Goal: Task Accomplishment & Management: Use online tool/utility

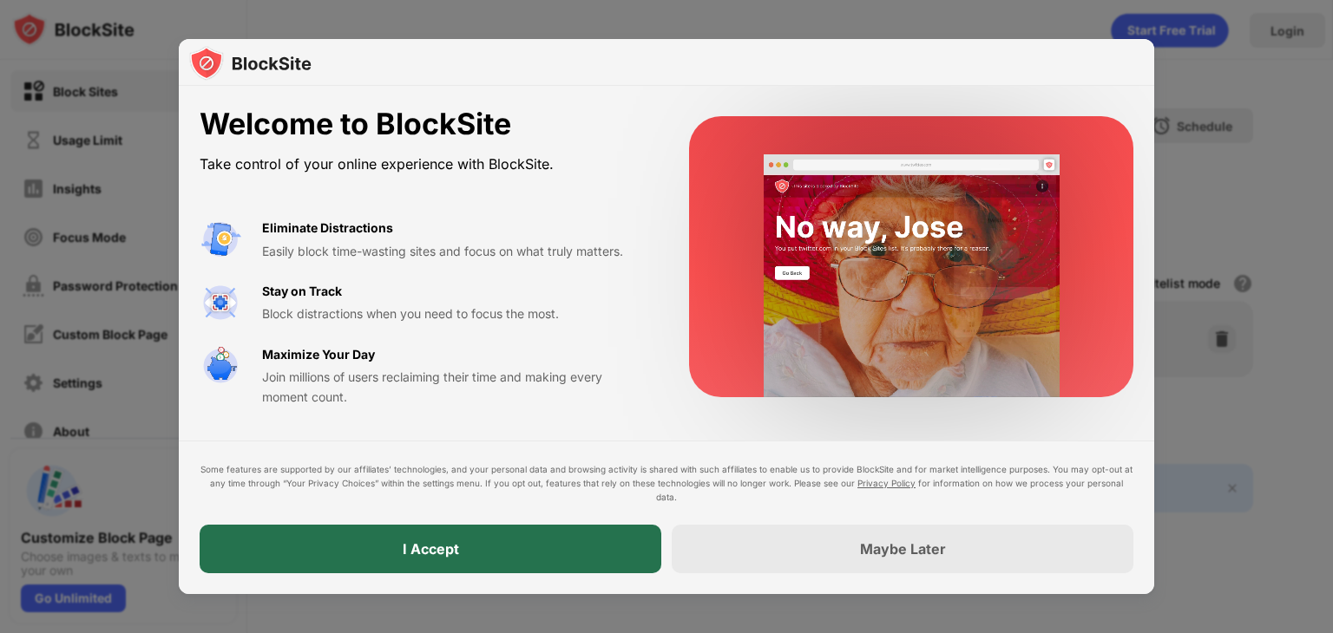
click at [392, 561] on div "I Accept" at bounding box center [431, 549] width 462 height 49
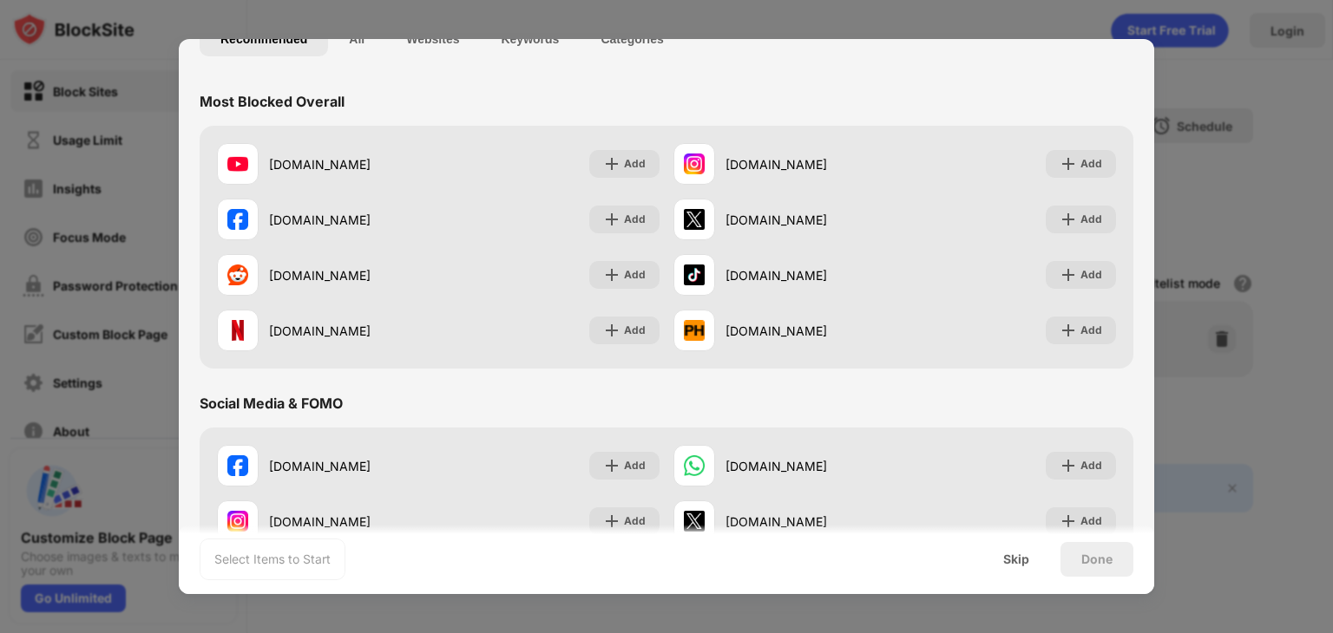
scroll to position [174, 0]
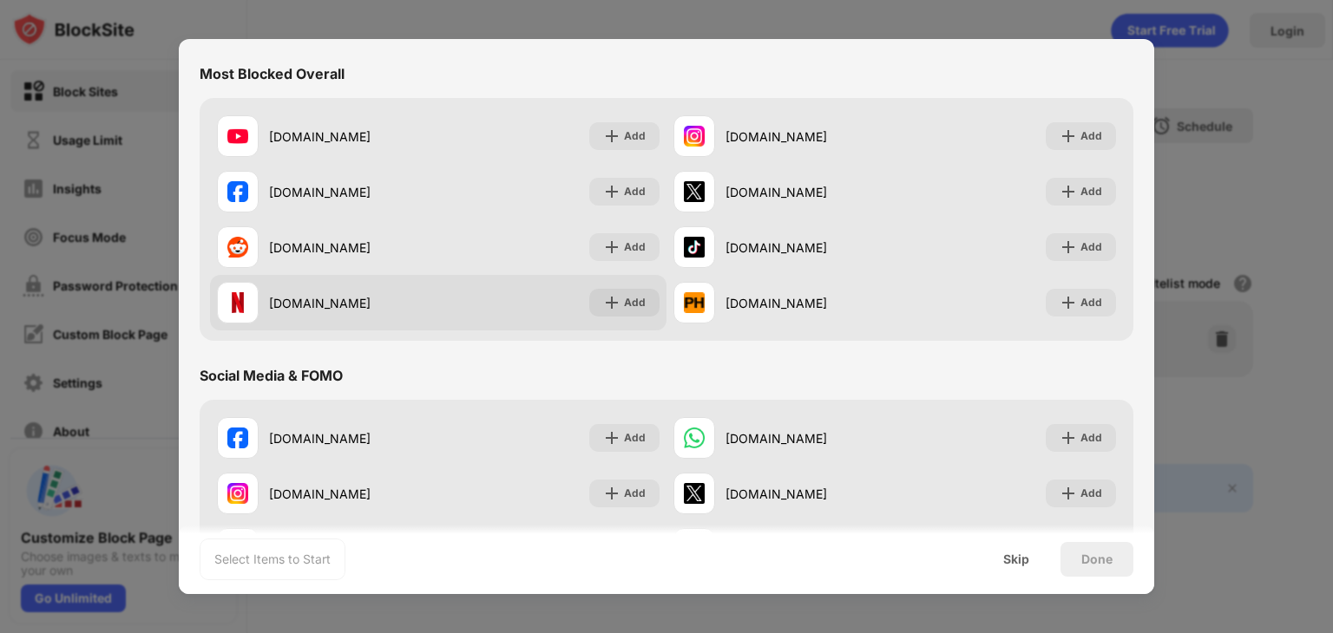
click at [441, 299] on div "[DOMAIN_NAME] Add" at bounding box center [438, 303] width 456 height 56
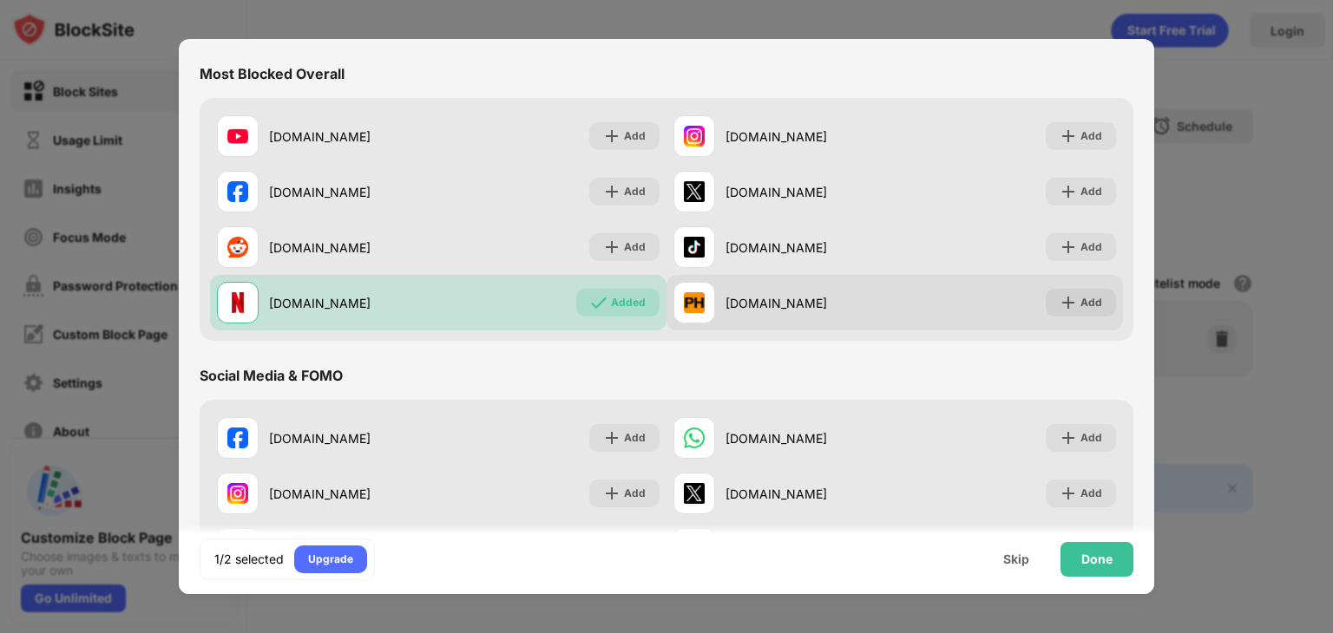
click at [995, 307] on div "[DOMAIN_NAME] Add" at bounding box center [894, 303] width 456 height 56
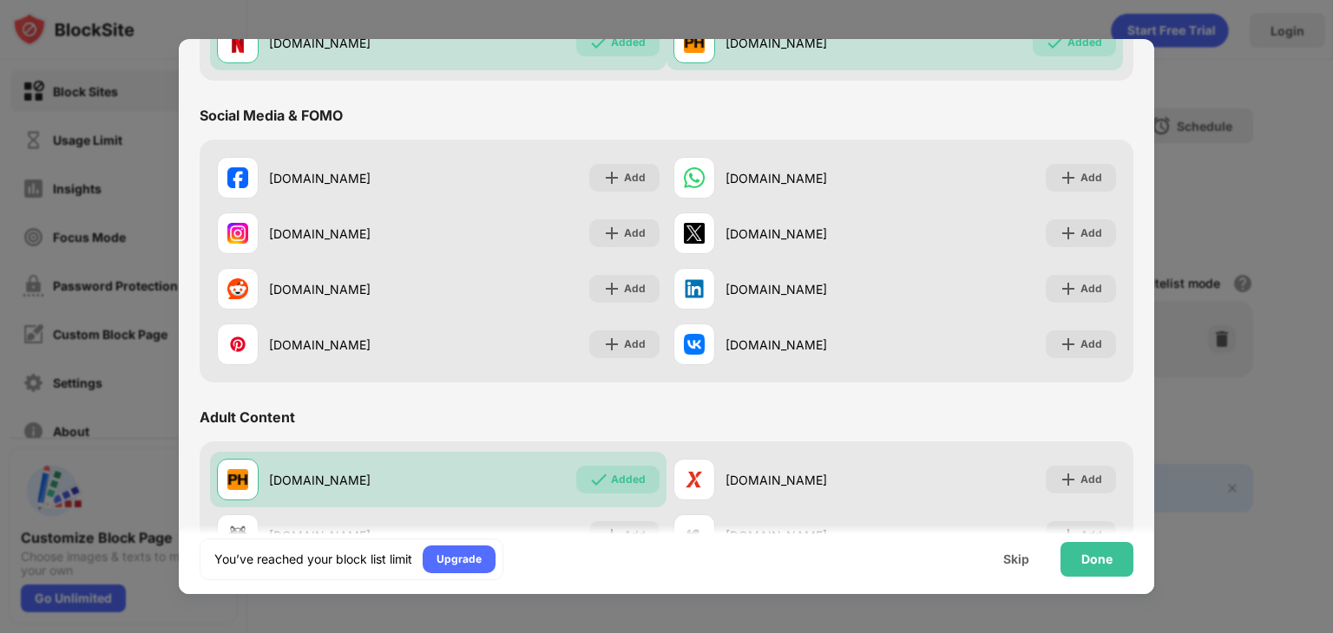
scroll to position [607, 0]
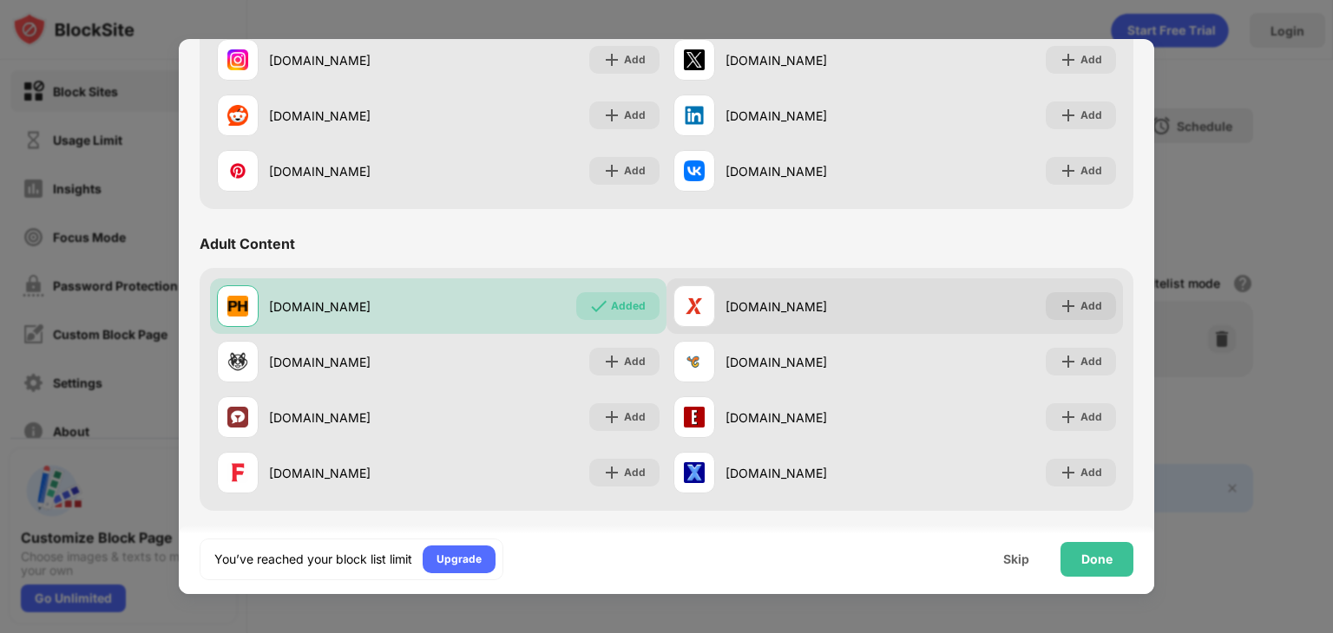
click at [757, 306] on div "[DOMAIN_NAME]" at bounding box center [809, 307] width 169 height 18
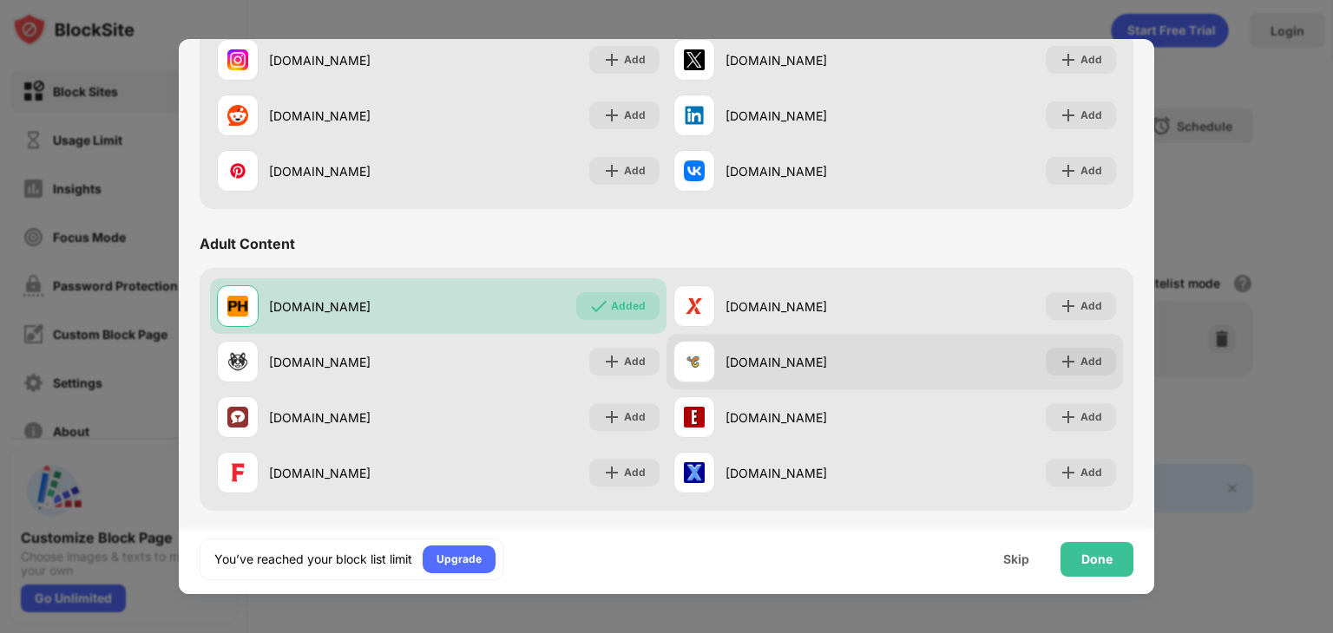
click at [754, 364] on div "[DOMAIN_NAME]" at bounding box center [809, 362] width 169 height 18
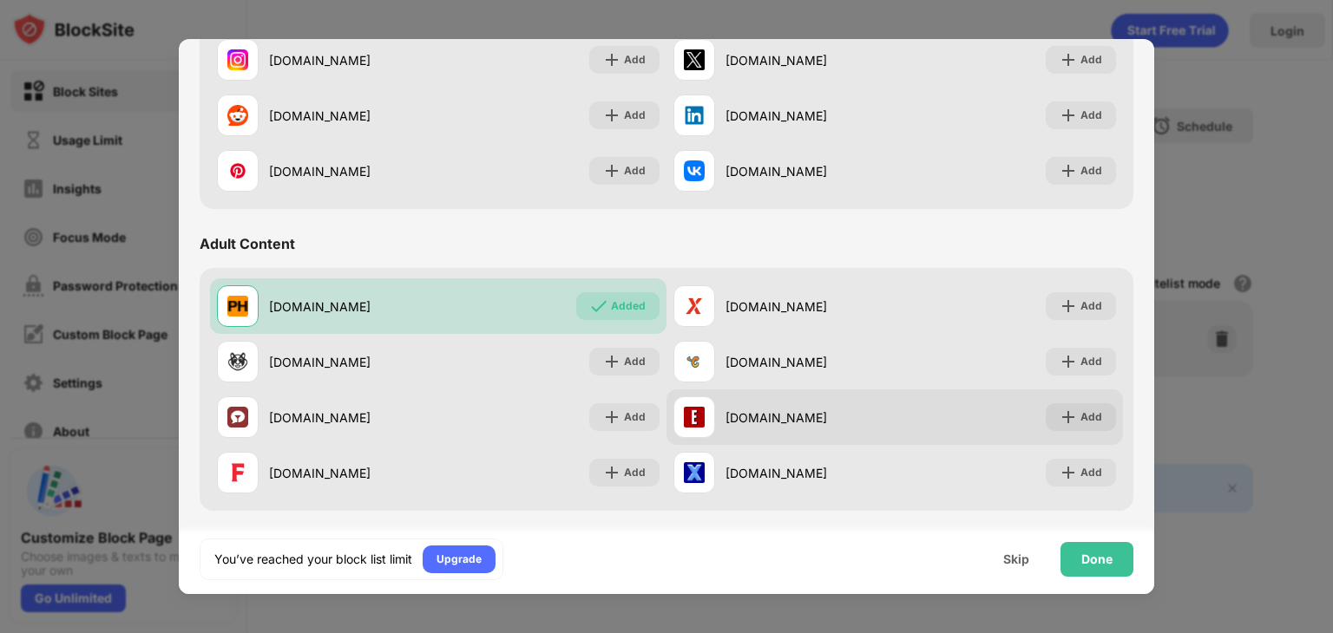
click at [752, 410] on div "[DOMAIN_NAME]" at bounding box center [809, 418] width 169 height 18
click at [1059, 414] on img at bounding box center [1067, 417] width 17 height 17
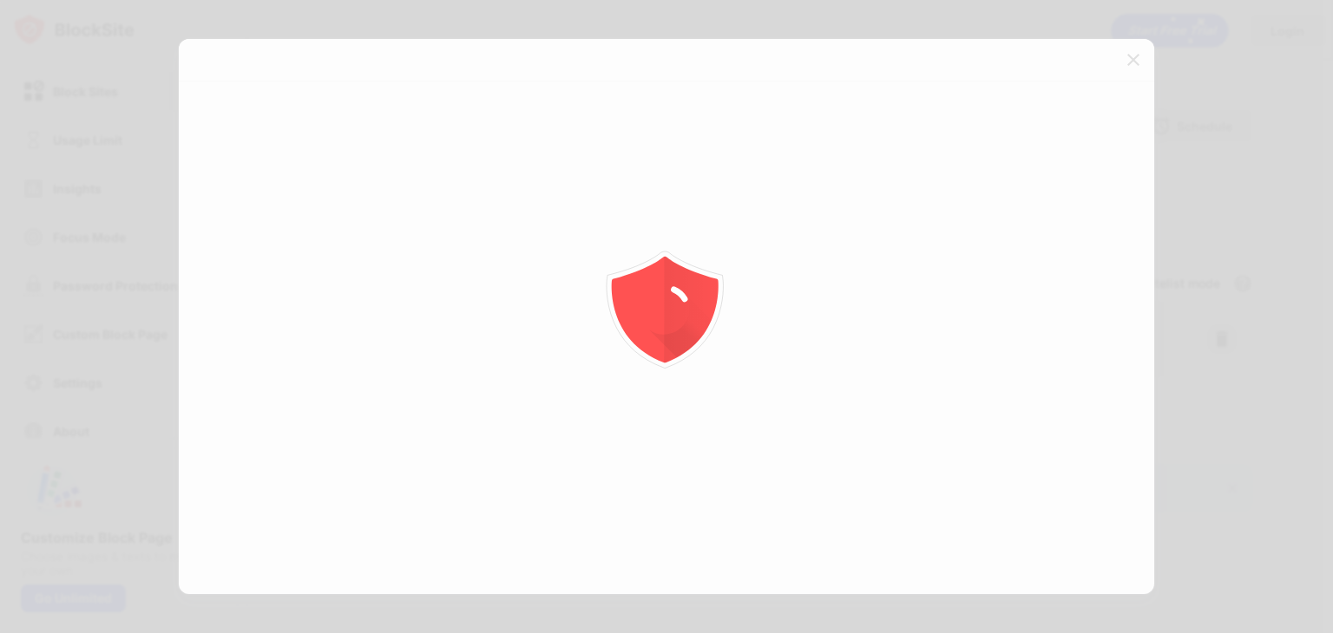
click at [1051, 364] on div at bounding box center [666, 316] width 1333 height 633
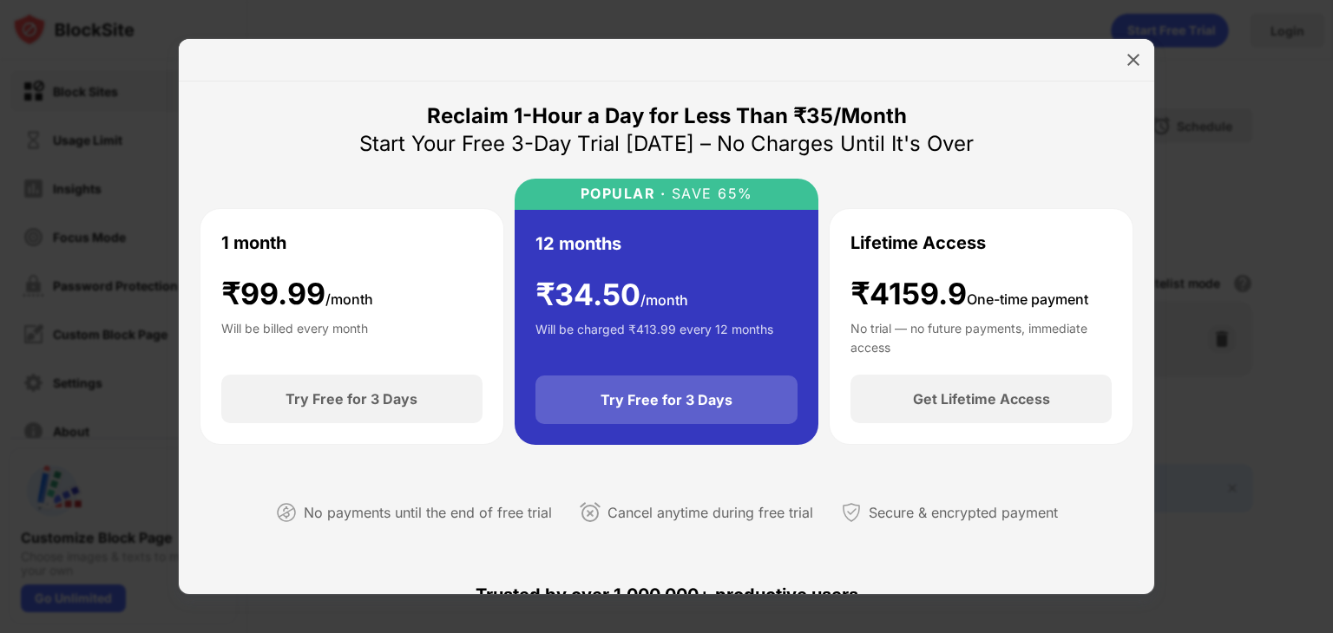
click at [626, 403] on div "Try Free for 3 Days" at bounding box center [666, 399] width 132 height 17
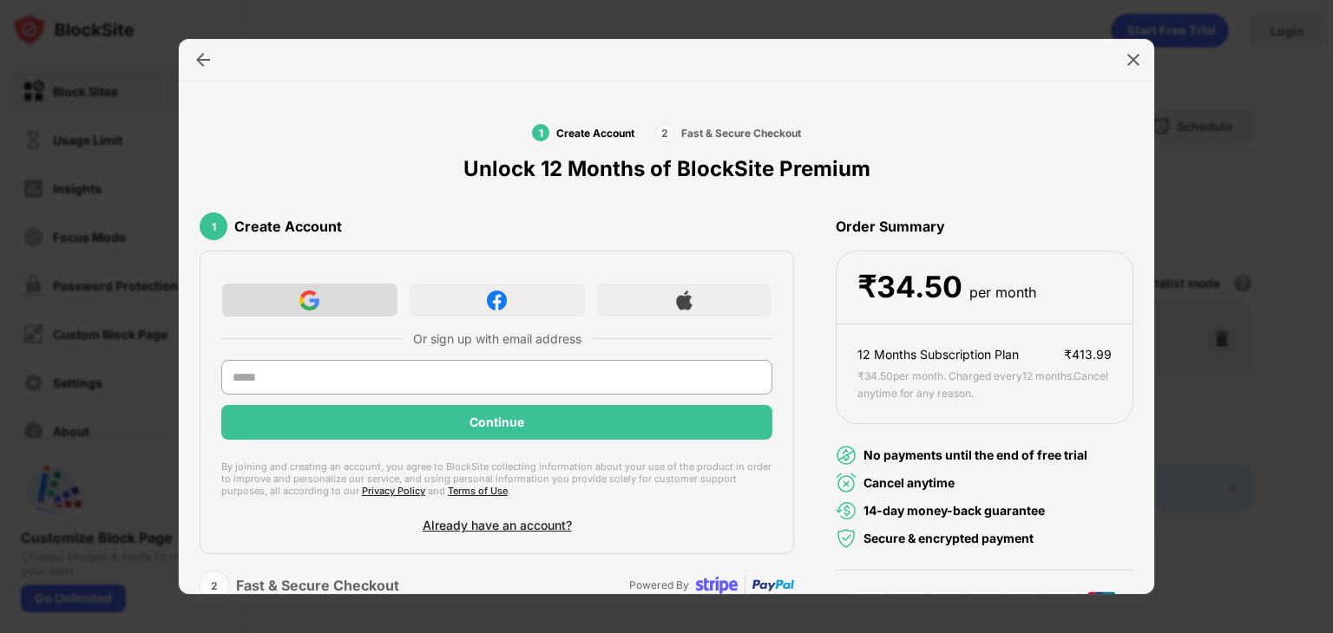
click at [364, 304] on div at bounding box center [309, 300] width 177 height 35
click at [965, 141] on div "1 Create Account 2 Fast & Secure Checkout Unlock 12 Months of BlockSite Premium" at bounding box center [667, 152] width 934 height 100
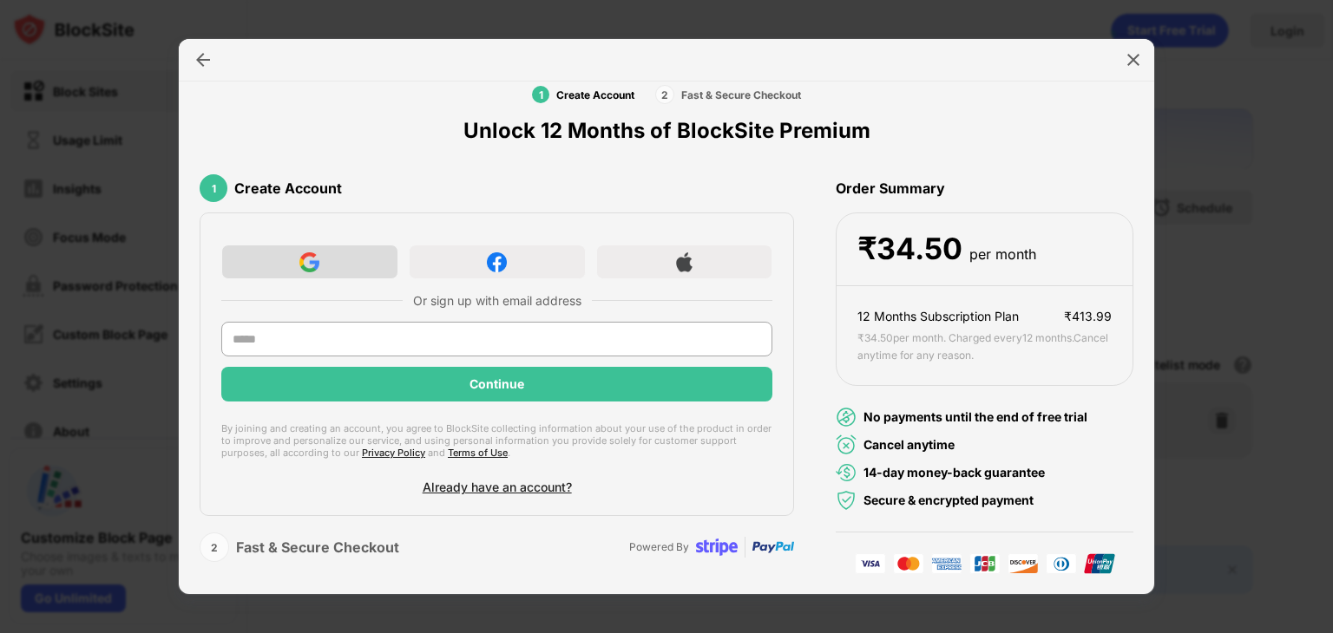
click at [331, 270] on div at bounding box center [309, 262] width 177 height 35
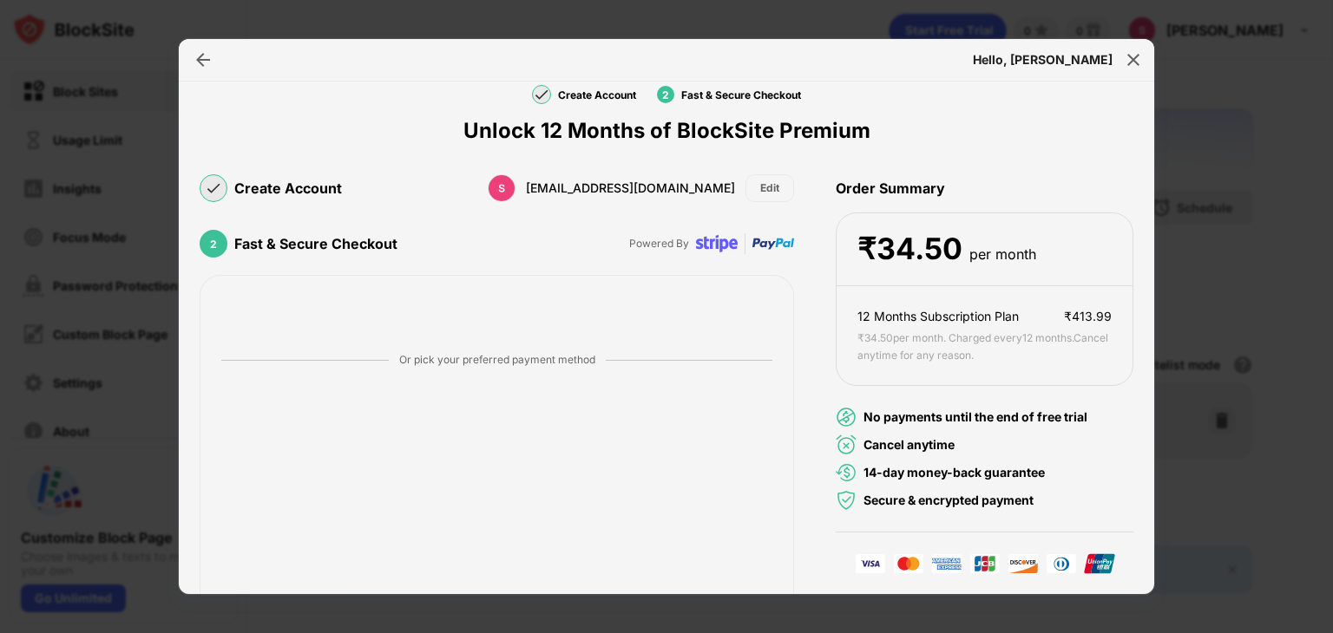
scroll to position [161, 0]
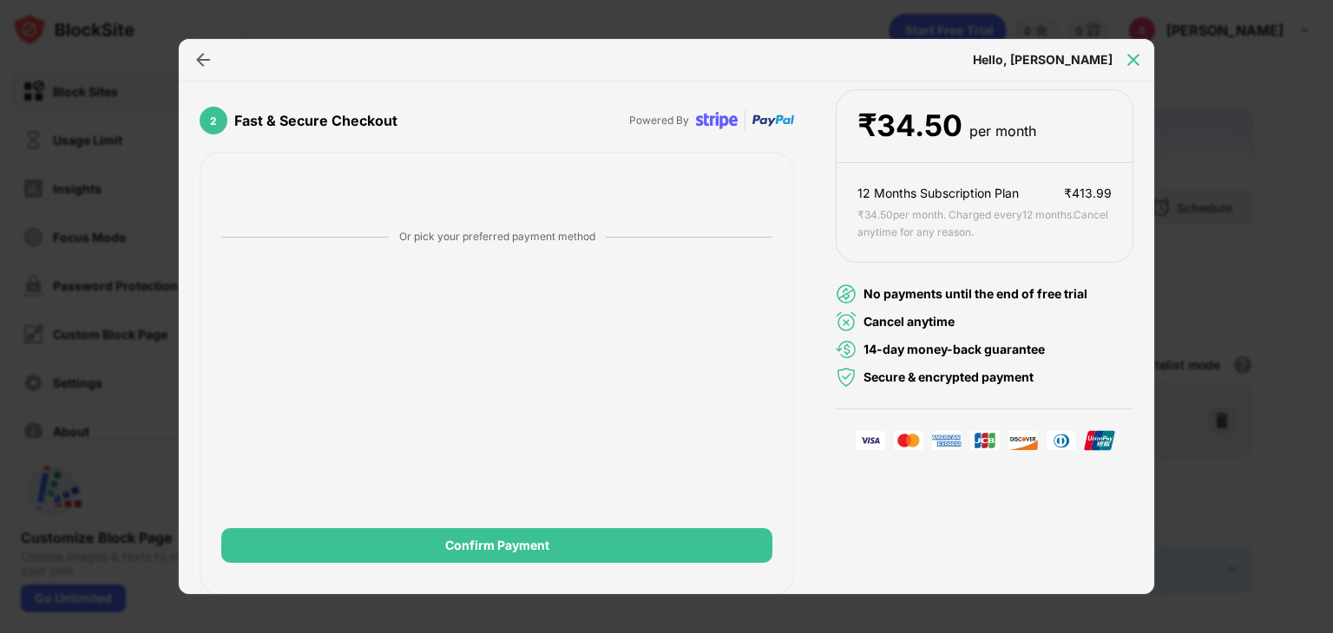
click at [1131, 59] on img at bounding box center [1133, 59] width 17 height 17
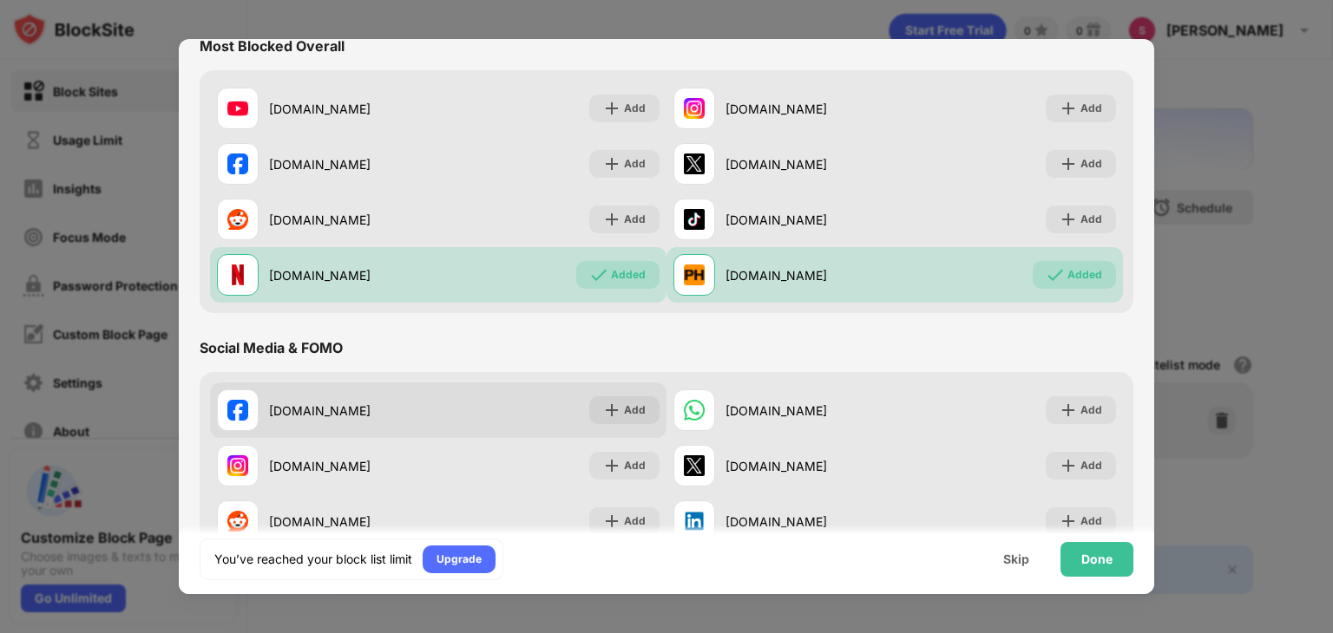
scroll to position [260, 0]
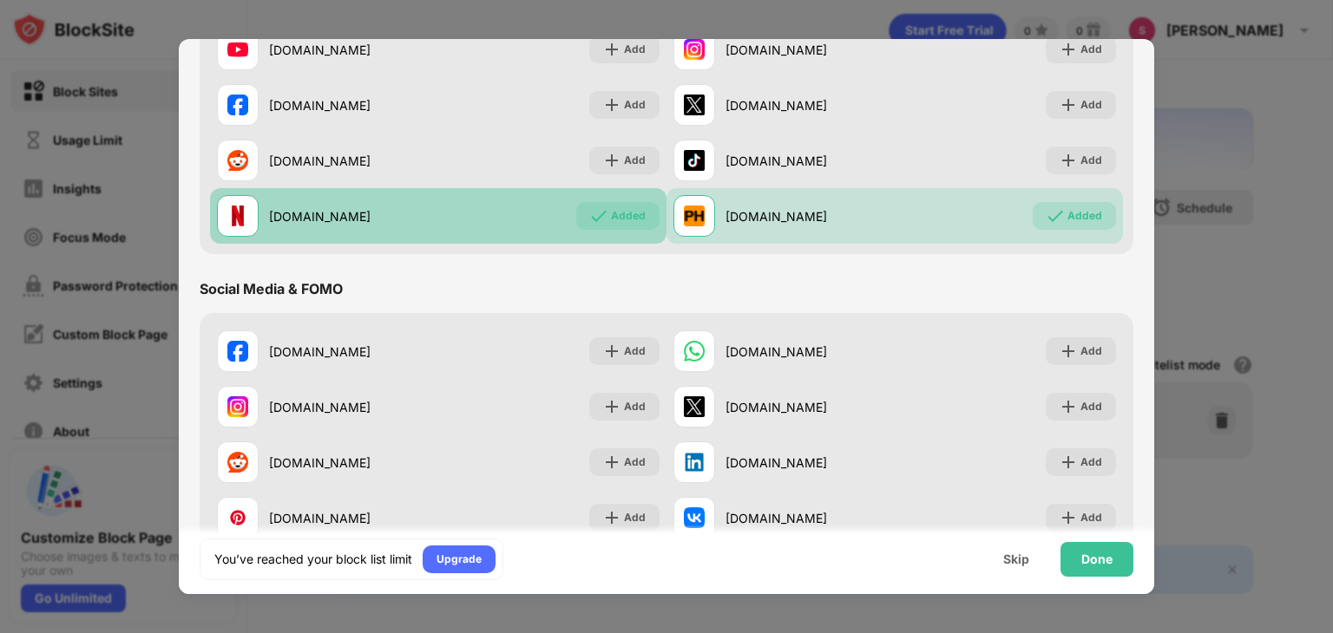
click at [614, 213] on div "Added" at bounding box center [628, 215] width 35 height 17
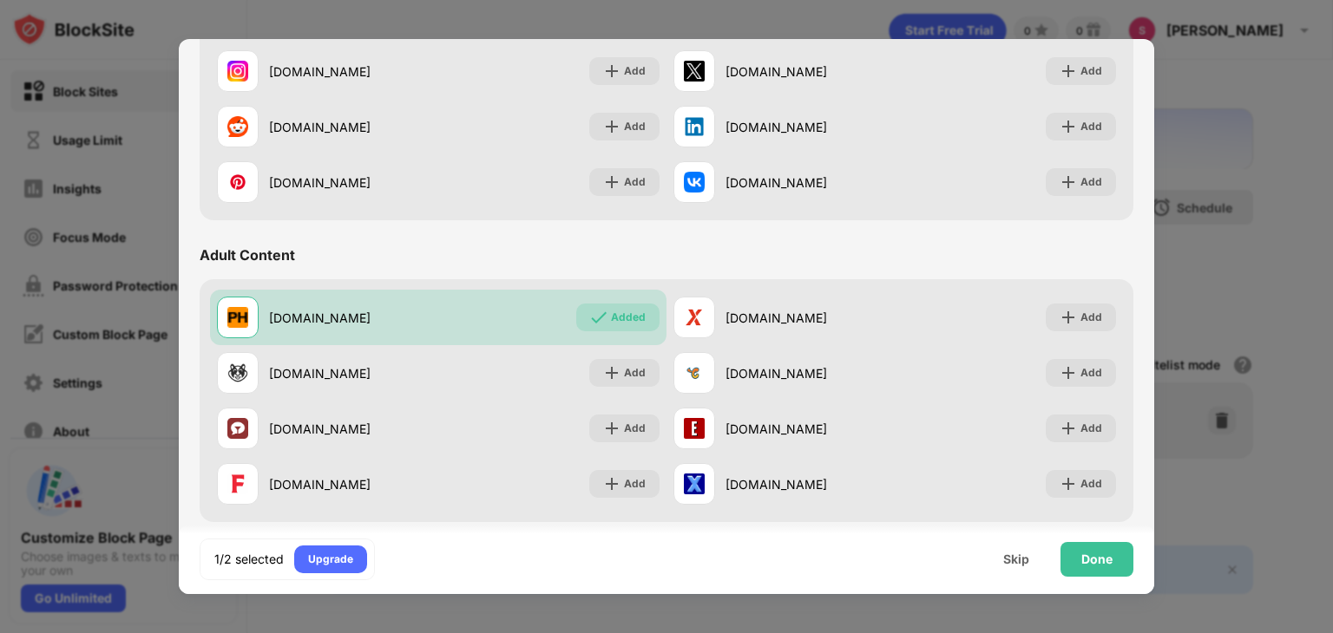
scroll to position [781, 0]
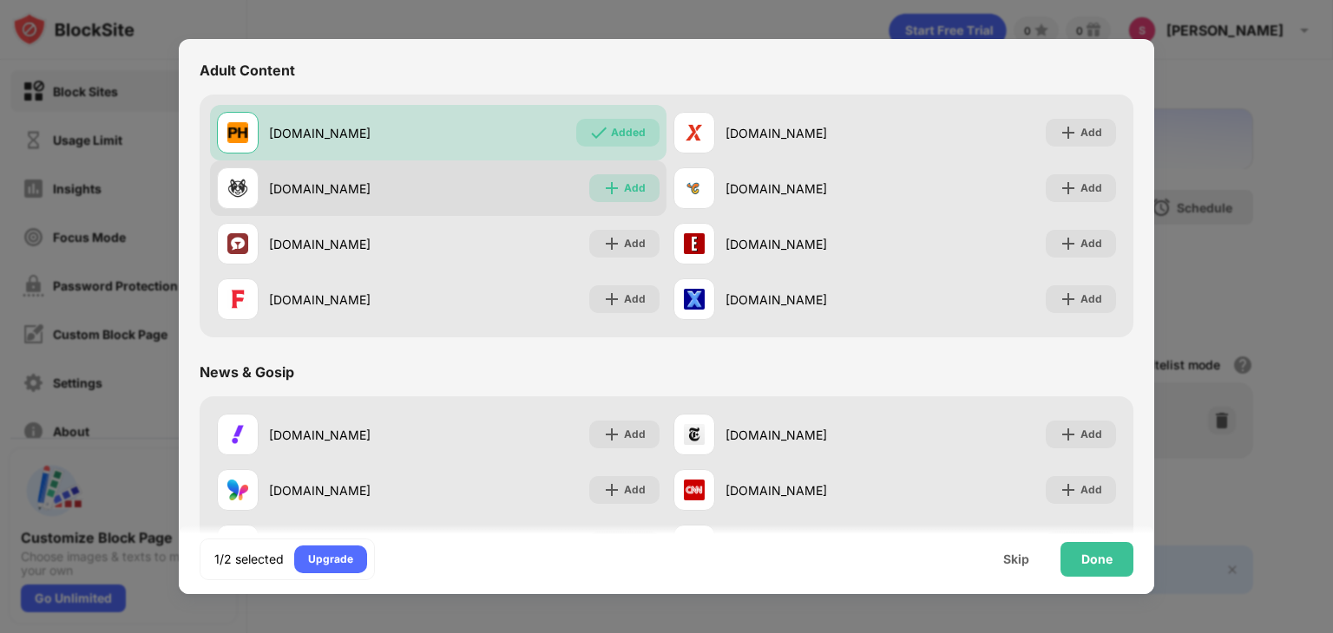
click at [625, 194] on div "Add" at bounding box center [635, 188] width 22 height 17
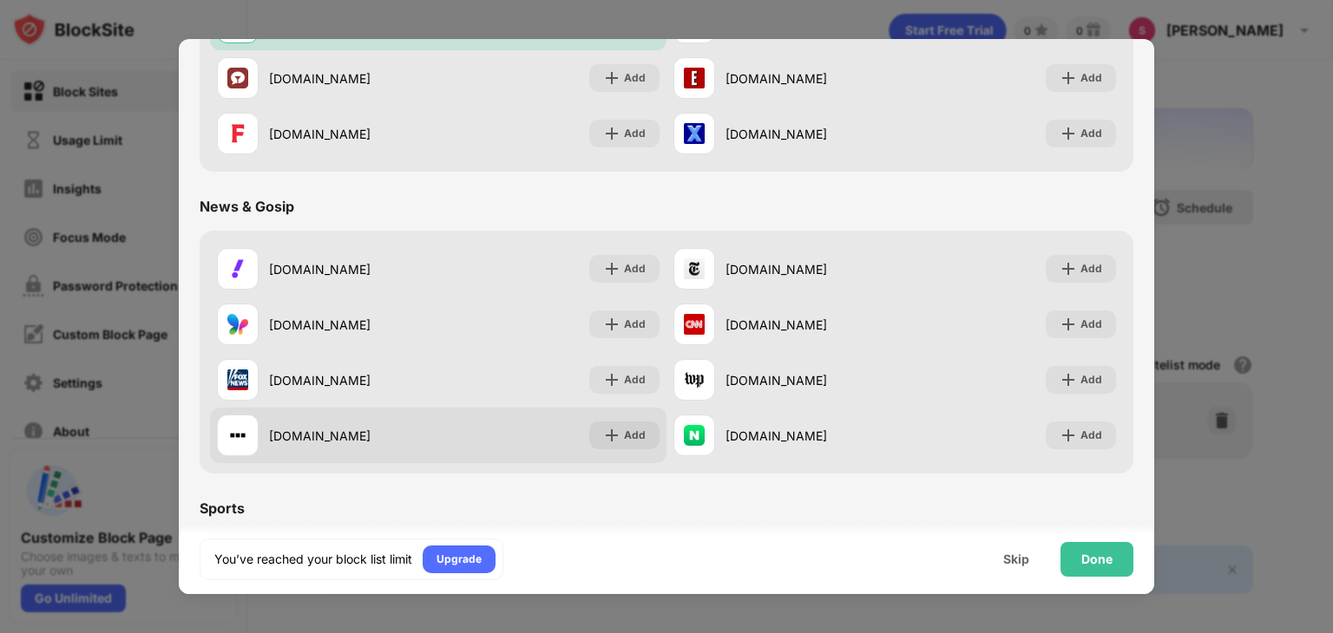
scroll to position [954, 0]
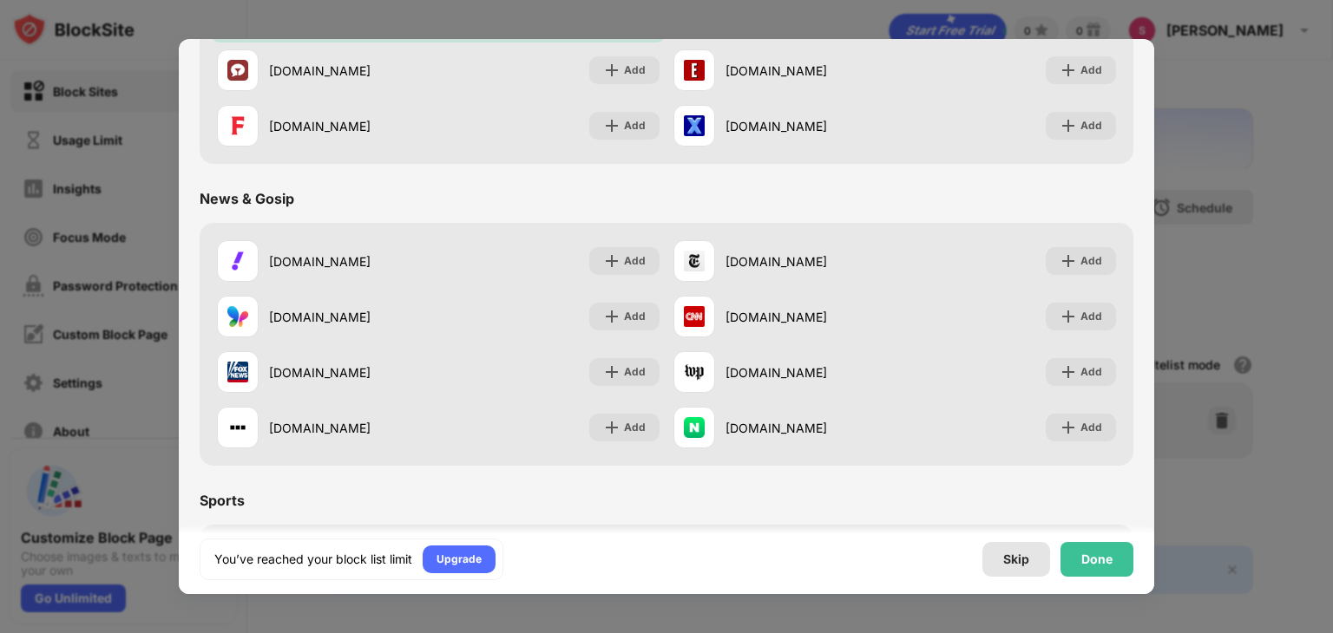
click at [1014, 556] on div "Skip" at bounding box center [1016, 560] width 26 height 14
